Goal: Transaction & Acquisition: Obtain resource

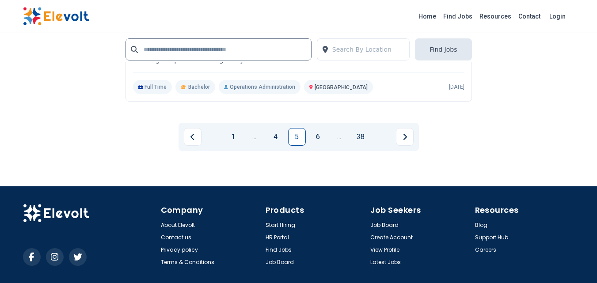
scroll to position [2065, 0]
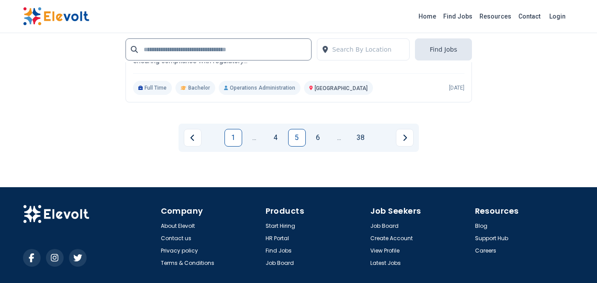
click at [231, 147] on link "1" at bounding box center [233, 138] width 18 height 18
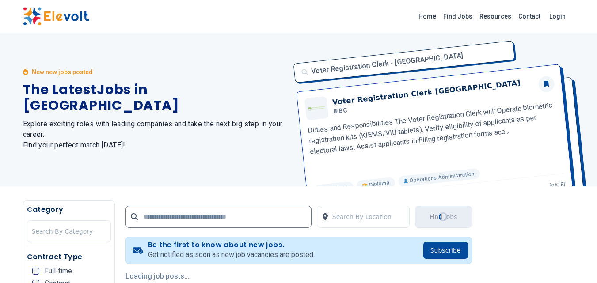
scroll to position [0, 0]
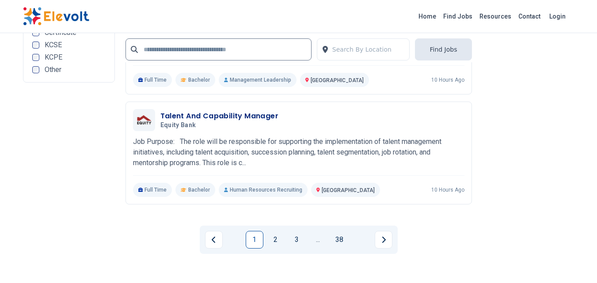
scroll to position [1910, 0]
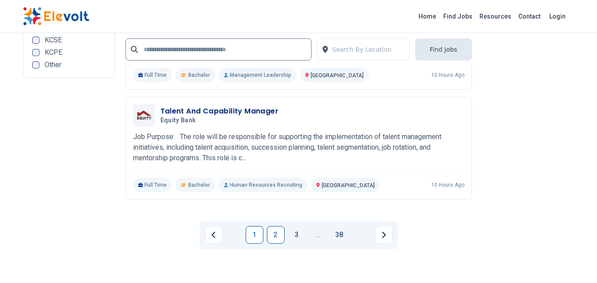
click at [274, 234] on link "2" at bounding box center [276, 235] width 18 height 18
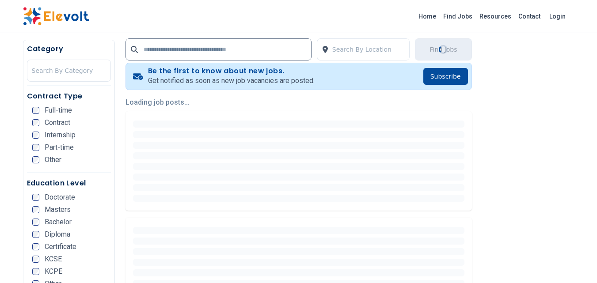
scroll to position [191, 0]
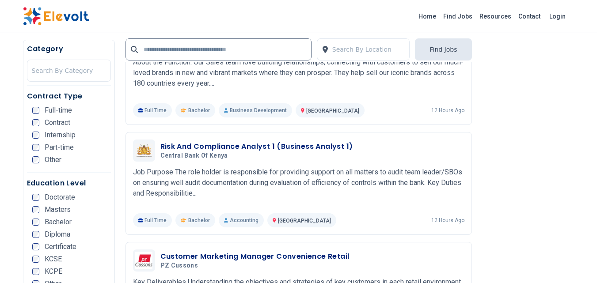
scroll to position [383, 0]
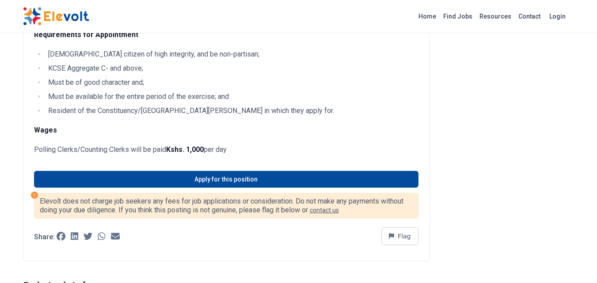
scroll to position [231, 0]
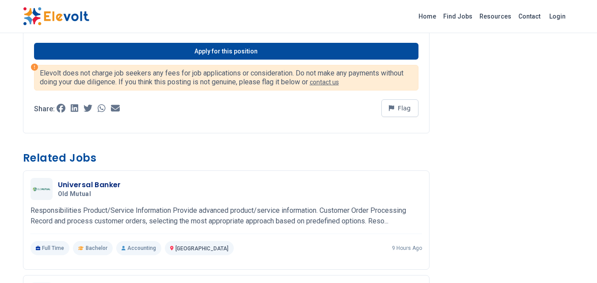
scroll to position [442, 0]
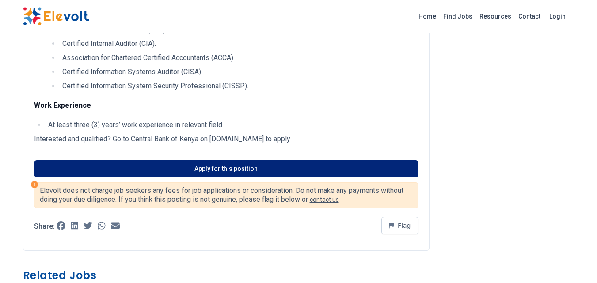
click at [274, 168] on link "Apply for this position" at bounding box center [226, 168] width 384 height 17
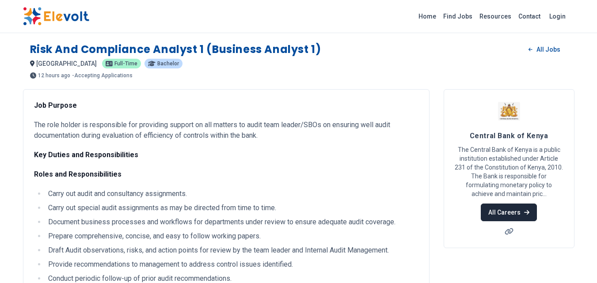
click at [518, 214] on link "All Careers" at bounding box center [509, 213] width 56 height 18
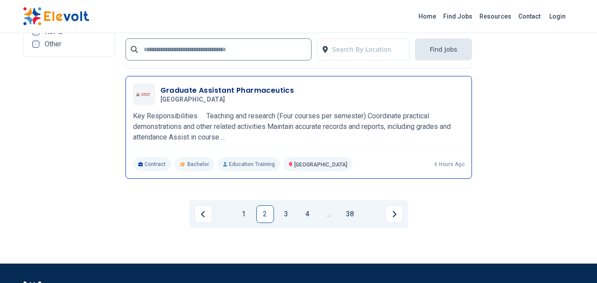
scroll to position [2028, 0]
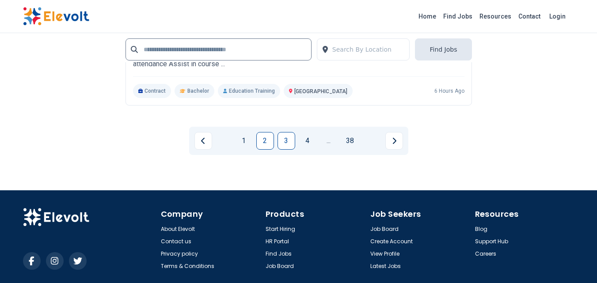
click at [284, 142] on link "3" at bounding box center [286, 141] width 18 height 18
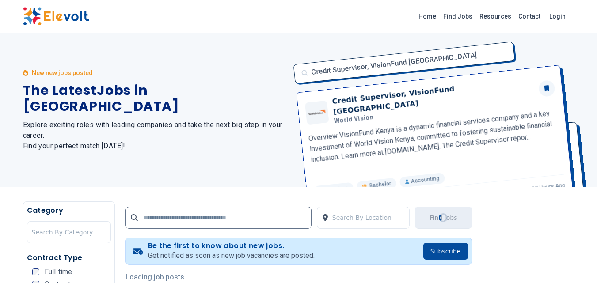
scroll to position [0, 0]
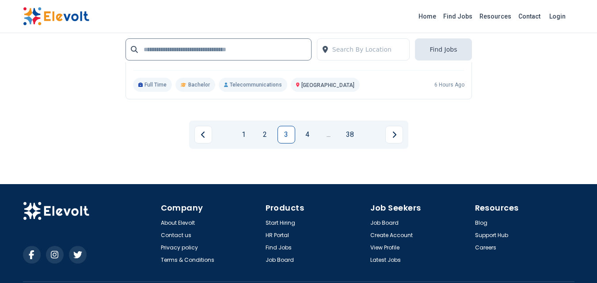
scroll to position [1890, 0]
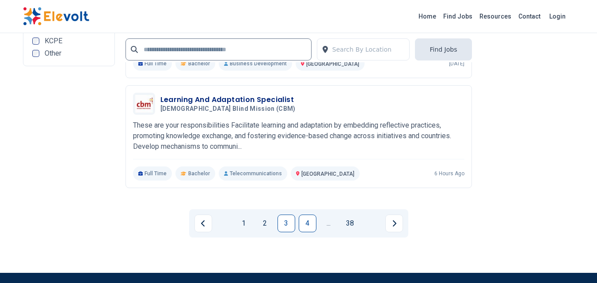
click at [310, 232] on link "4" at bounding box center [308, 224] width 18 height 18
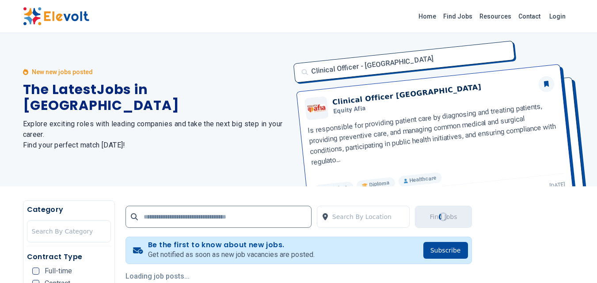
scroll to position [0, 0]
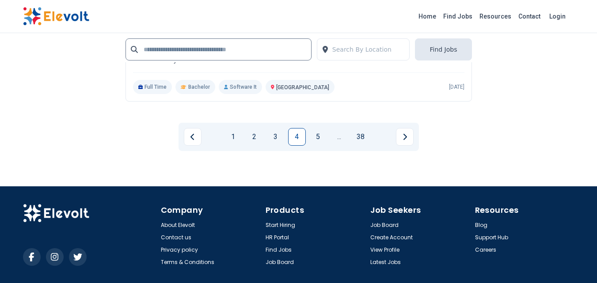
scroll to position [2047, 0]
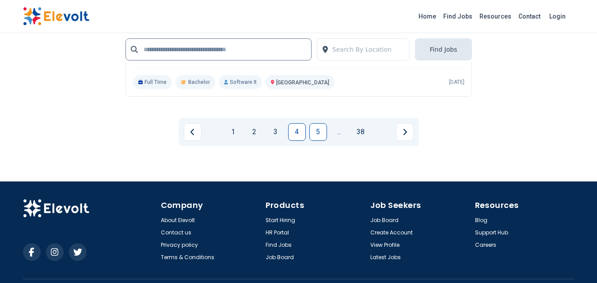
click at [319, 123] on link "5" at bounding box center [318, 132] width 18 height 18
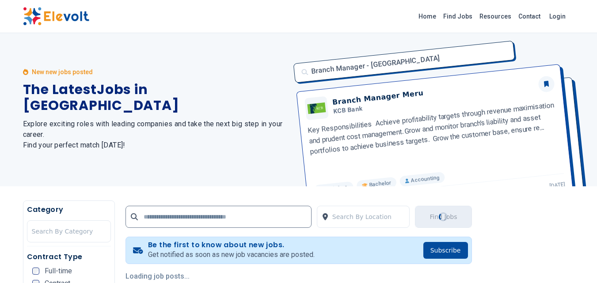
scroll to position [0, 0]
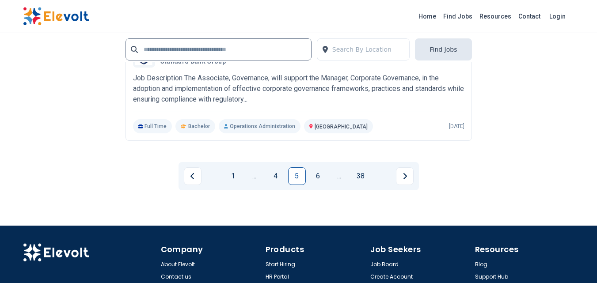
scroll to position [1944, 0]
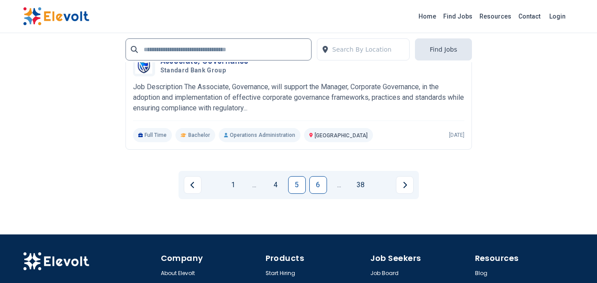
click at [321, 194] on link "6" at bounding box center [318, 185] width 18 height 18
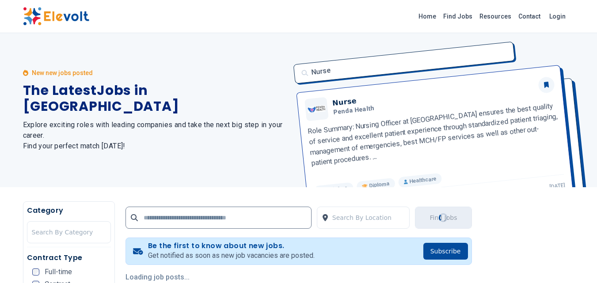
scroll to position [0, 0]
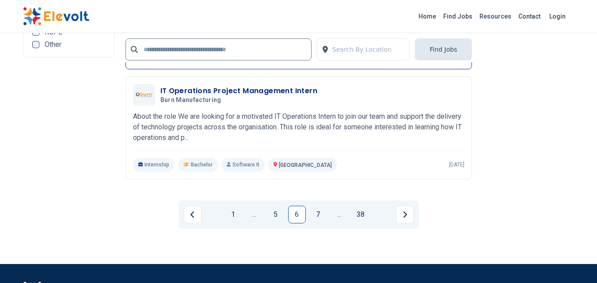
scroll to position [1939, 0]
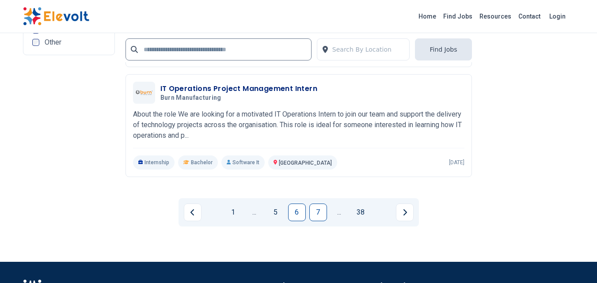
click at [319, 214] on link "7" at bounding box center [318, 213] width 18 height 18
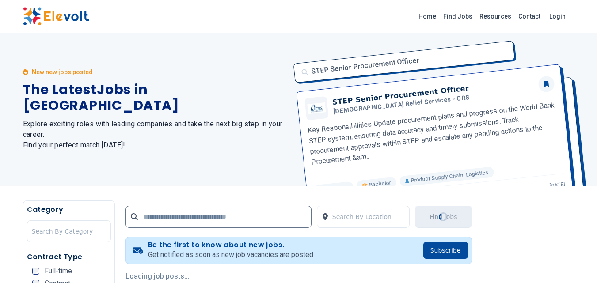
scroll to position [0, 0]
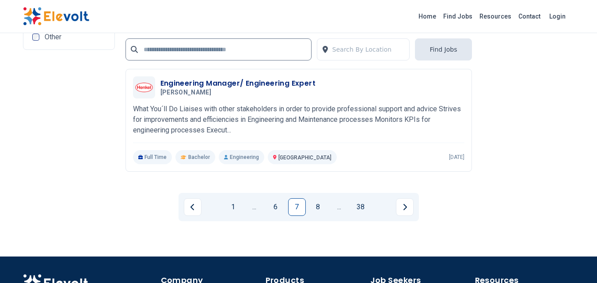
scroll to position [1949, 0]
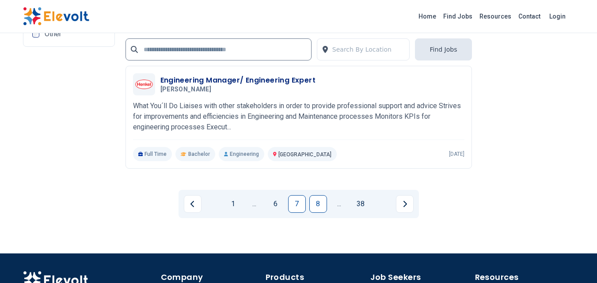
click at [318, 213] on link "8" at bounding box center [318, 204] width 18 height 18
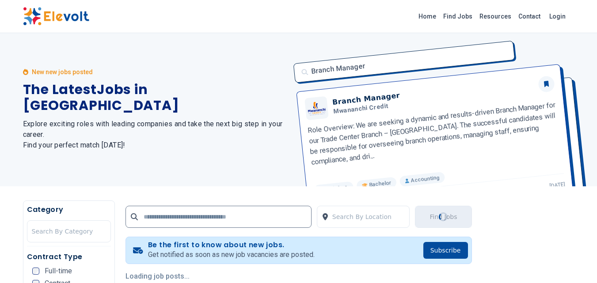
scroll to position [0, 0]
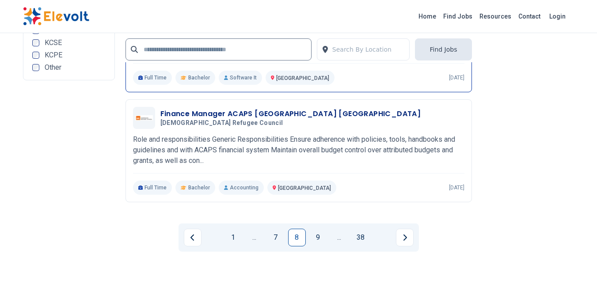
scroll to position [1890, 0]
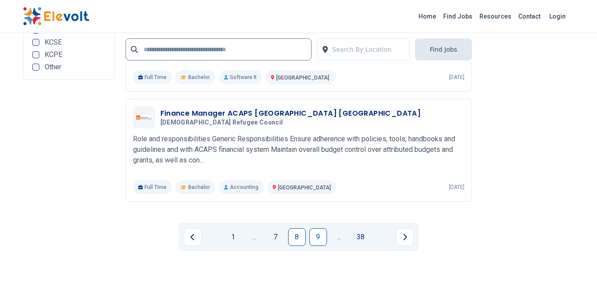
click at [319, 246] on link "9" at bounding box center [318, 237] width 18 height 18
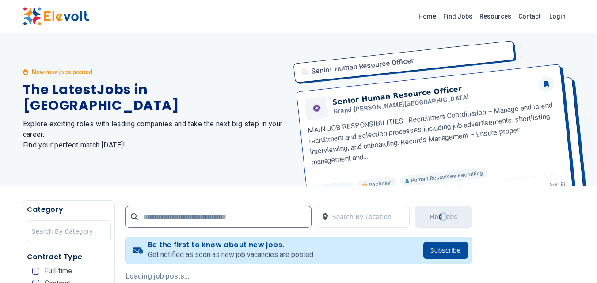
scroll to position [0, 0]
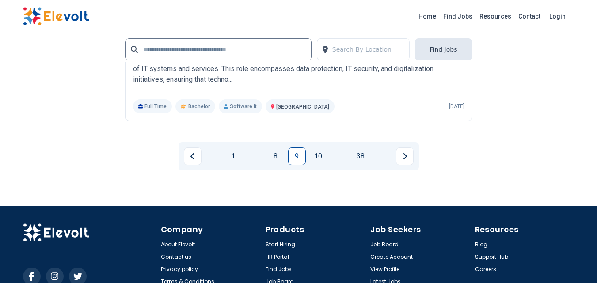
scroll to position [1959, 0]
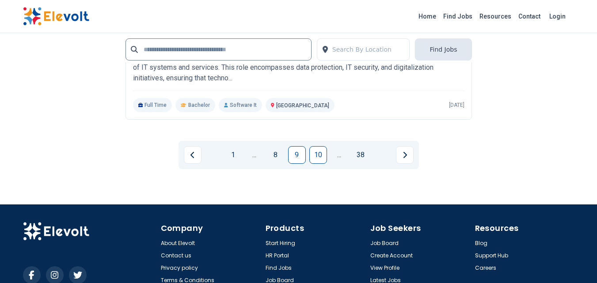
click at [316, 164] on link "10" at bounding box center [318, 155] width 18 height 18
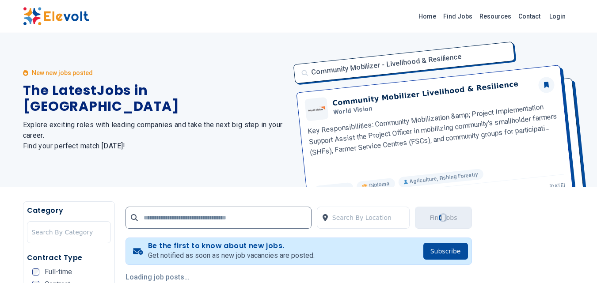
scroll to position [0, 0]
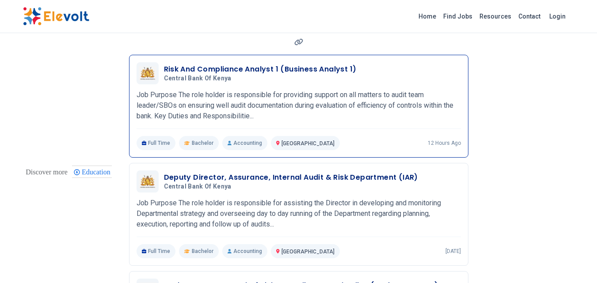
scroll to position [93, 0]
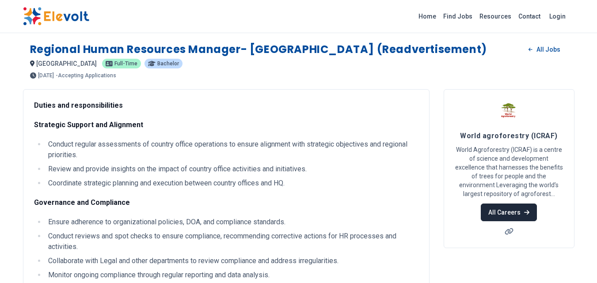
click at [498, 210] on link "All Careers" at bounding box center [509, 213] width 56 height 18
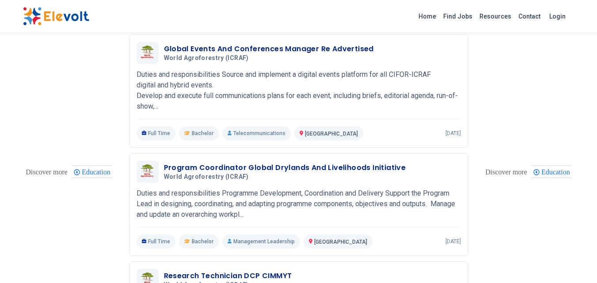
scroll to position [309, 0]
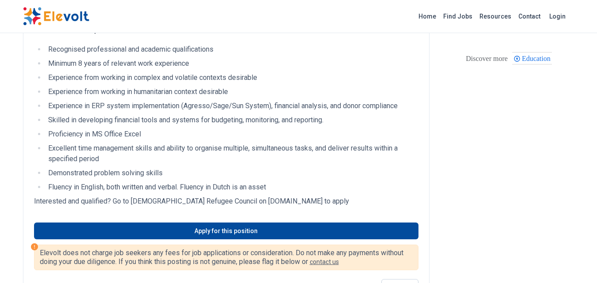
scroll to position [496, 0]
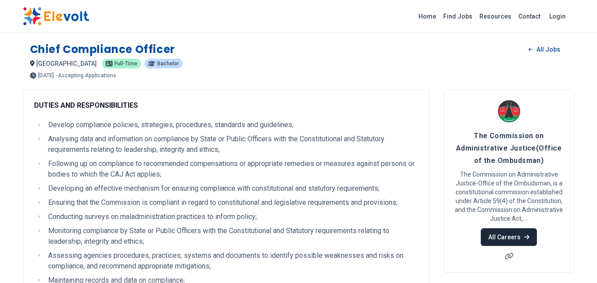
click at [491, 236] on link "All Careers" at bounding box center [509, 237] width 56 height 18
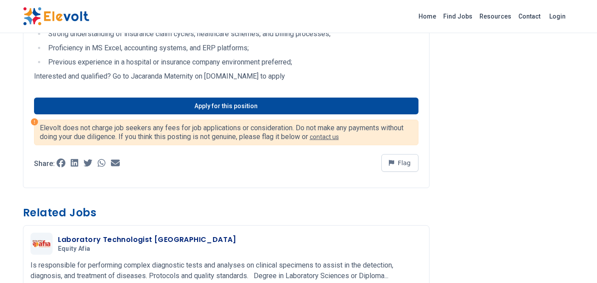
scroll to position [659, 0]
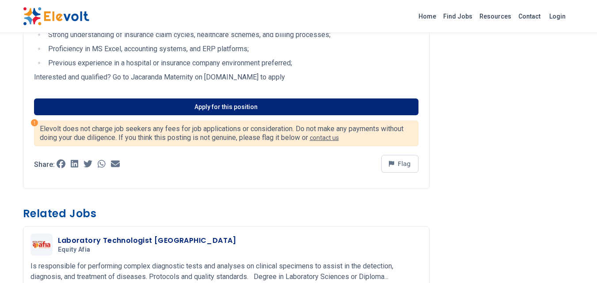
click at [147, 115] on link "Apply for this position" at bounding box center [226, 107] width 384 height 17
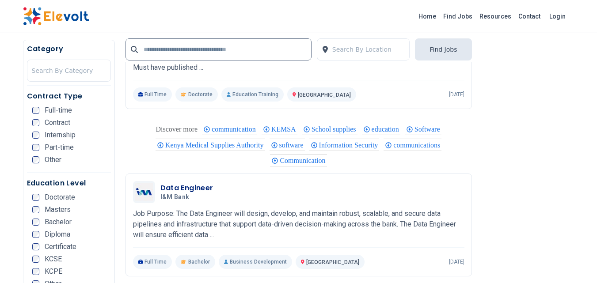
scroll to position [749, 0]
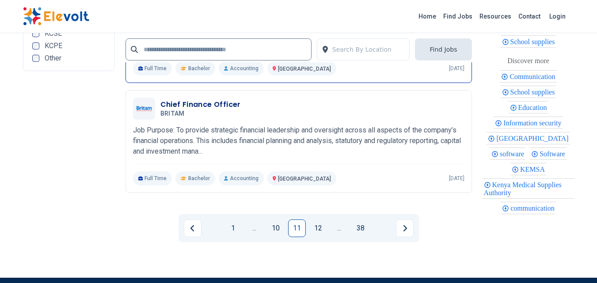
scroll to position [1928, 0]
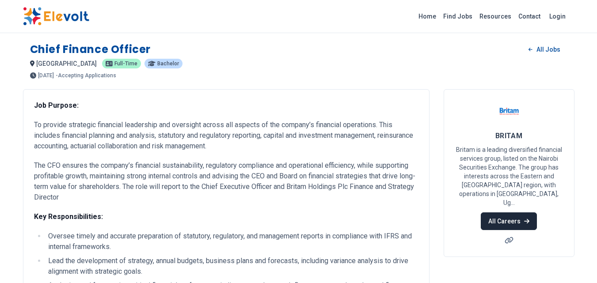
click at [492, 213] on link "All Careers" at bounding box center [509, 222] width 56 height 18
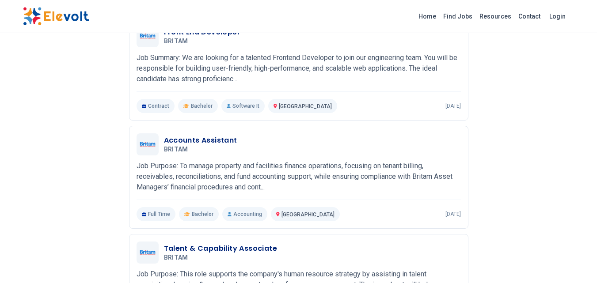
scroll to position [722, 0]
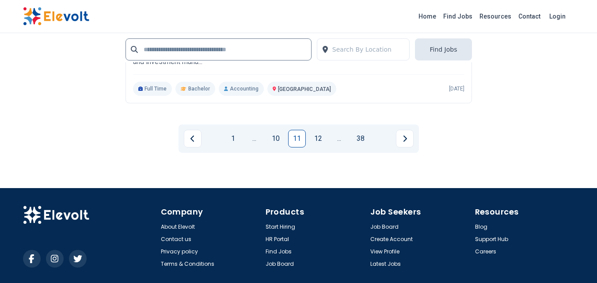
scroll to position [1998, 0]
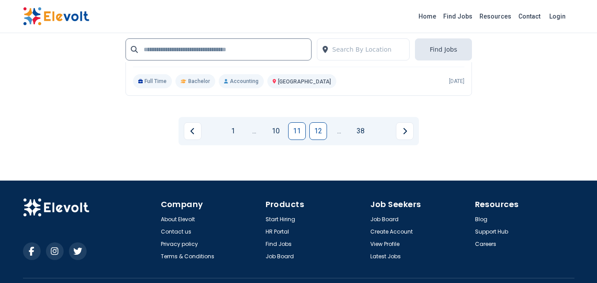
click at [322, 140] on link "12" at bounding box center [318, 131] width 18 height 18
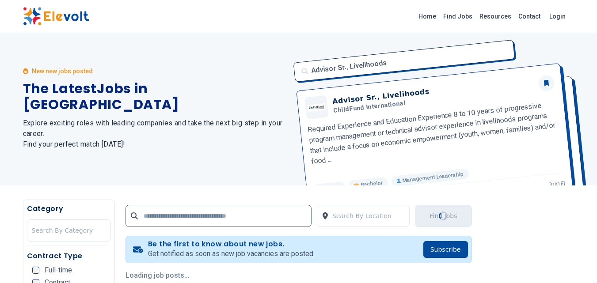
scroll to position [0, 0]
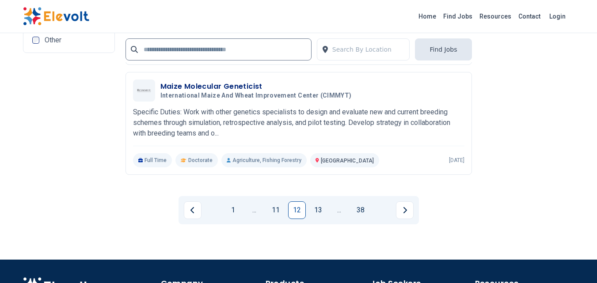
scroll to position [1916, 0]
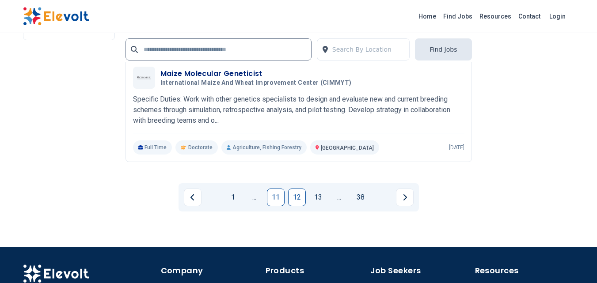
click at [277, 201] on link "11" at bounding box center [276, 198] width 18 height 18
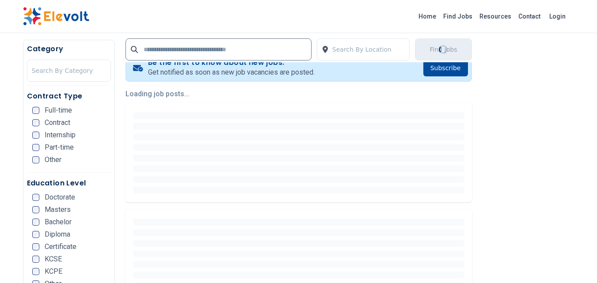
scroll to position [201, 0]
